Goal: Task Accomplishment & Management: Manage account settings

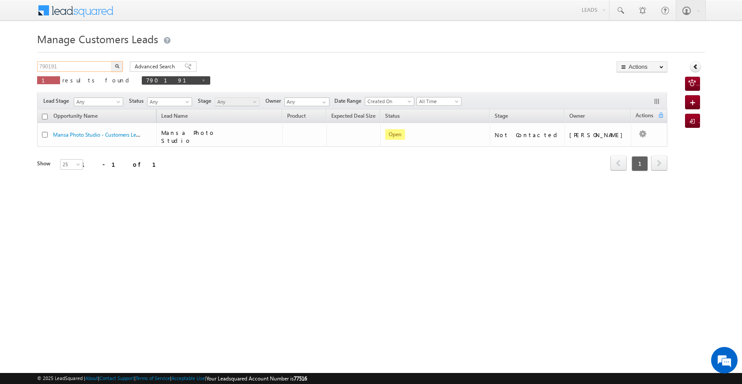
drag, startPoint x: 78, startPoint y: 63, endPoint x: 0, endPoint y: 65, distance: 77.7
click at [0, 65] on body "Menu [PERSON_NAME] [PERSON_NAME] a2@ks erve." at bounding box center [371, 125] width 742 height 250
paste input "3045"
type input "793045"
click at [119, 64] on button "button" at bounding box center [116, 66] width 11 height 11
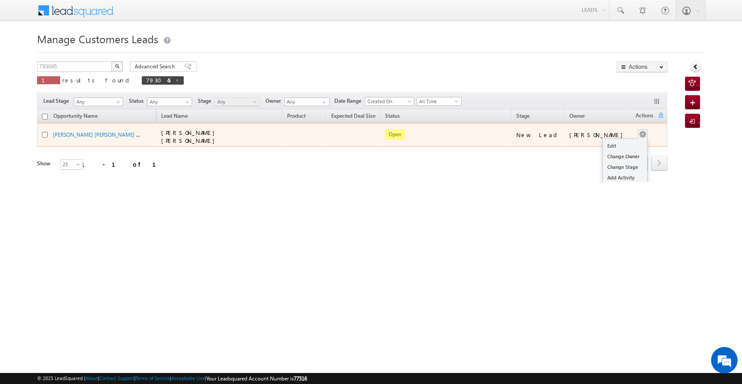
click at [639, 131] on button "button" at bounding box center [642, 134] width 9 height 9
click at [602, 142] on link "Edit" at bounding box center [624, 146] width 44 height 11
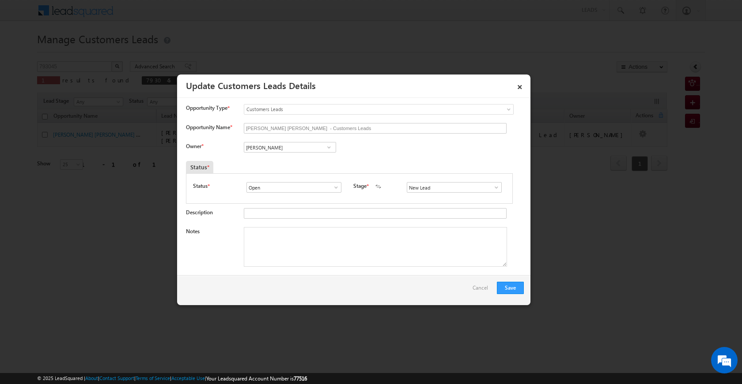
click at [328, 148] on span at bounding box center [328, 147] width 9 height 7
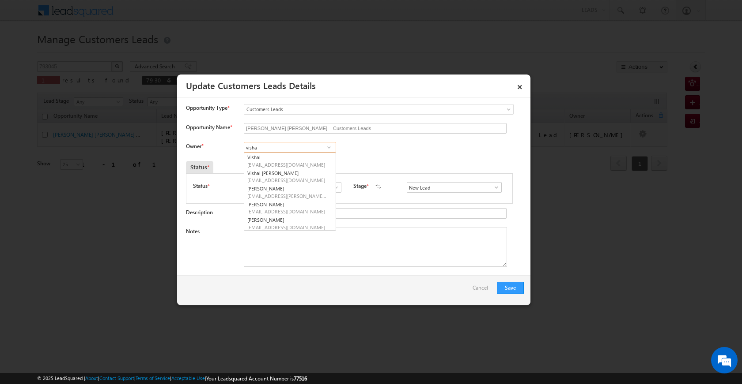
type input "visha"
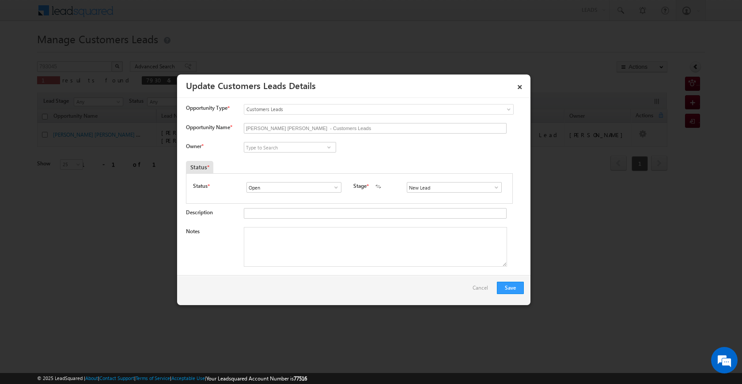
click at [328, 148] on span at bounding box center [328, 147] width 9 height 7
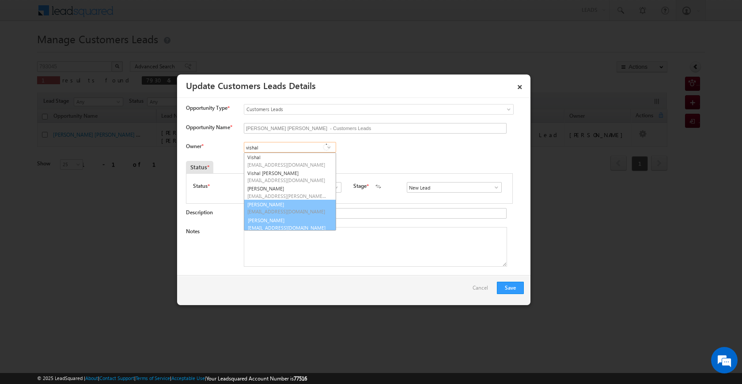
scroll to position [2, 0]
click at [294, 224] on span "[EMAIL_ADDRESS][DOMAIN_NAME]" at bounding box center [286, 225] width 79 height 7
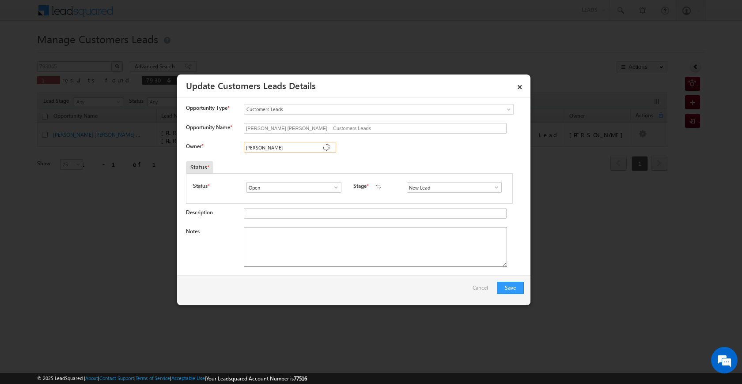
type input "[PERSON_NAME]"
click at [306, 246] on textarea "Notes" at bounding box center [375, 247] width 263 height 40
paste textarea "793045"
type textarea "793045"
drag, startPoint x: 245, startPoint y: 233, endPoint x: 271, endPoint y: 233, distance: 26.5
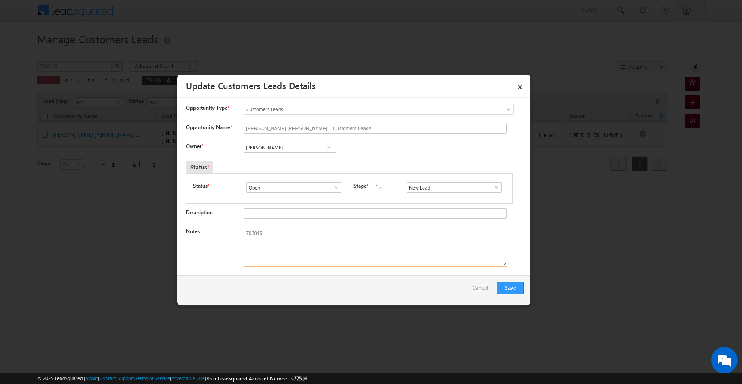
click at [271, 233] on textarea "793045" at bounding box center [375, 247] width 263 height 40
click at [271, 245] on textarea "Notes" at bounding box center [375, 247] width 263 height 40
paste textarea "plot vailue 25 lac loan amount 5 lac contruction income 30 k age [DEMOGRAPHIC_D…"
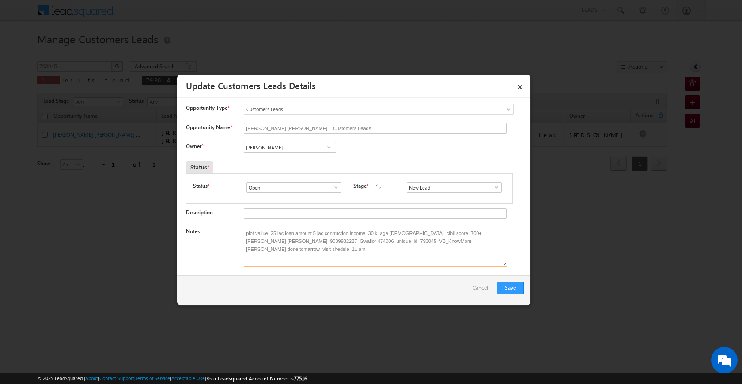
type textarea "plot vailue 25 lac loan amount 5 lac contruction income 30 k age [DEMOGRAPHIC_D…"
click at [494, 187] on span at bounding box center [496, 187] width 9 height 7
click at [441, 258] on link "Sale Marked" at bounding box center [454, 261] width 94 height 10
type input "Sale Marked"
click at [517, 287] on button "Save" at bounding box center [510, 288] width 27 height 12
